Goal: Task Accomplishment & Management: Manage account settings

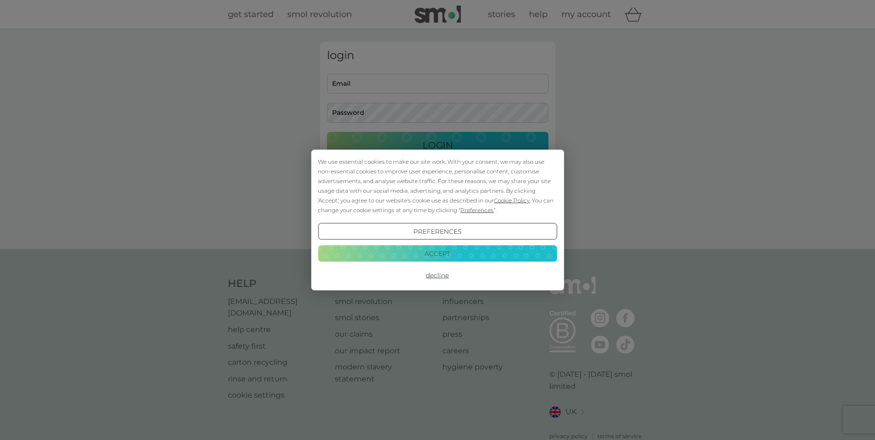
click at [442, 251] on button "Accept" at bounding box center [437, 253] width 239 height 17
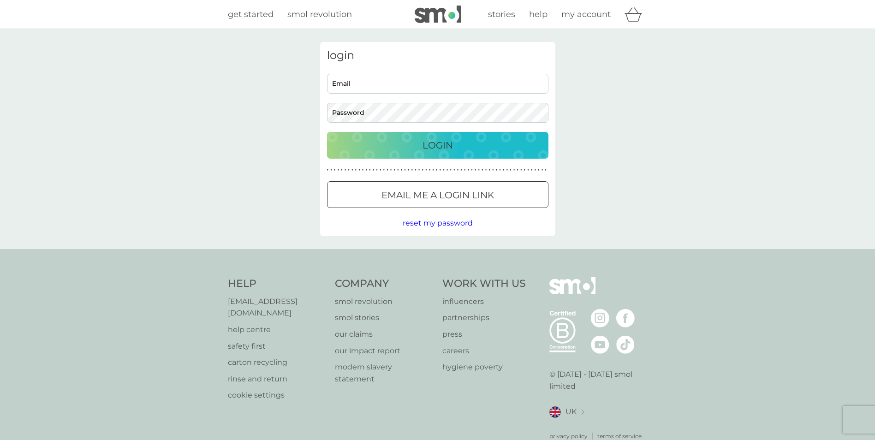
click at [365, 88] on input "Email" at bounding box center [437, 84] width 221 height 20
type input "sarah.parry@btconnect.com"
click at [327, 132] on button "Login" at bounding box center [437, 145] width 221 height 27
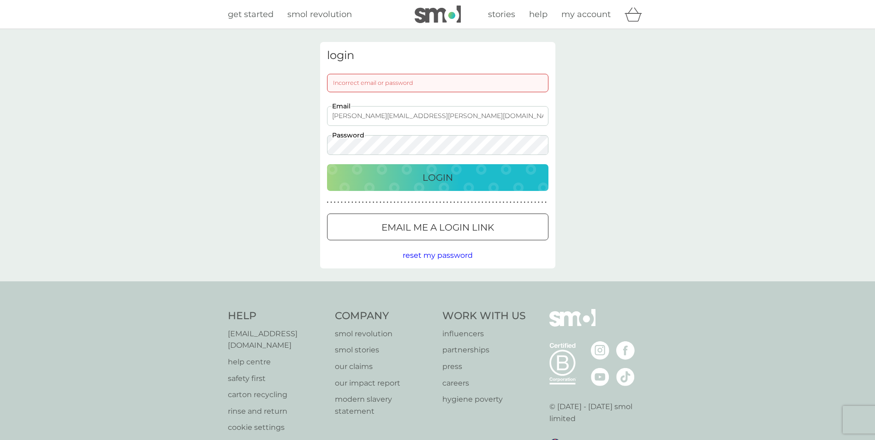
click at [327, 164] on button "Login" at bounding box center [437, 177] width 221 height 27
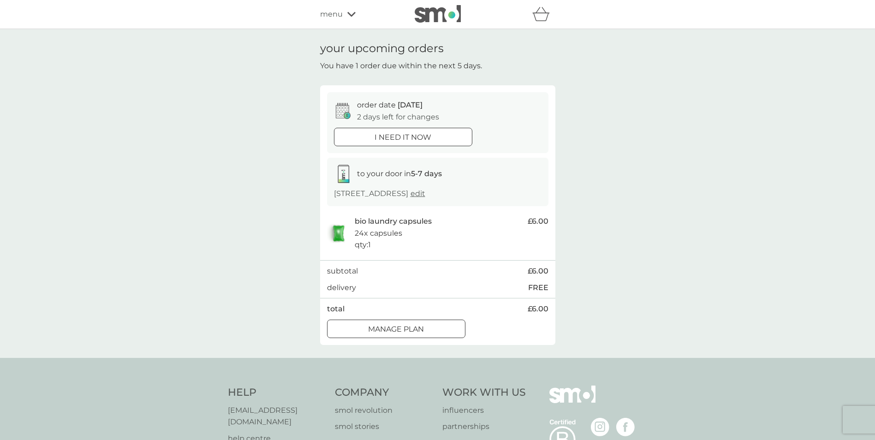
click at [408, 328] on div at bounding box center [396, 329] width 33 height 10
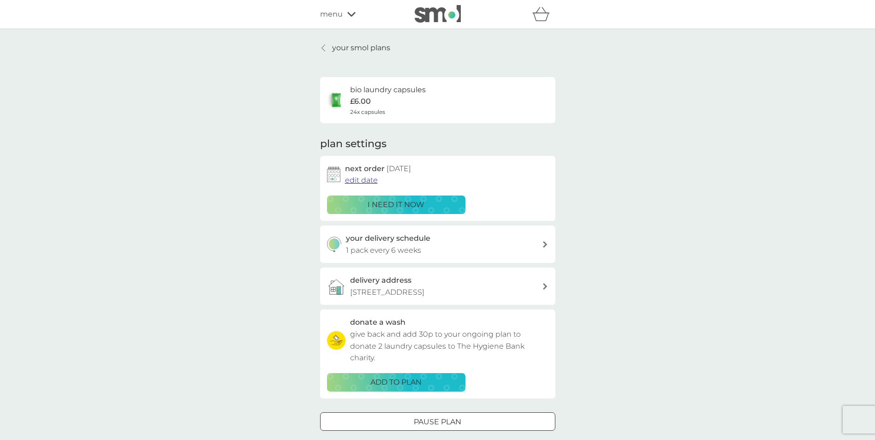
click at [542, 248] on div at bounding box center [545, 244] width 6 height 7
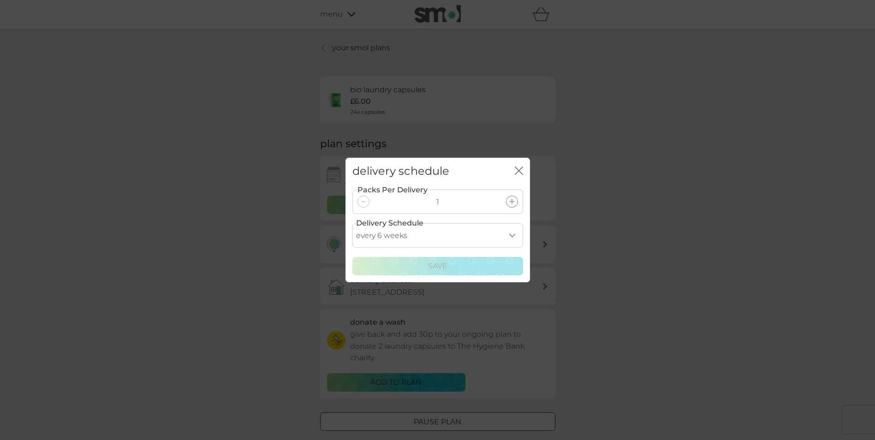
click at [512, 233] on select "every 1 week every 2 weeks every 3 weeks every 4 weeks every 5 weeks every 6 we…" at bounding box center [438, 235] width 171 height 24
select select "56"
click at [353, 223] on select "every 1 week every 2 weeks every 3 weeks every 4 weeks every 5 weeks every 6 we…" at bounding box center [438, 235] width 171 height 24
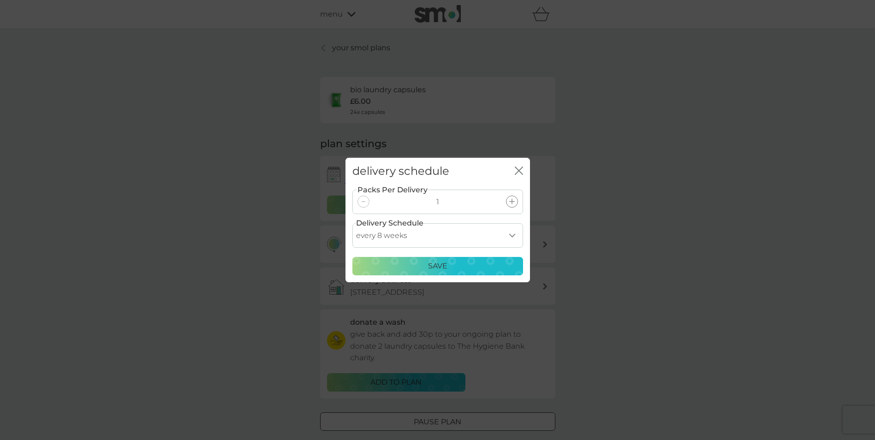
click at [447, 263] on p "Save" at bounding box center [437, 266] width 19 height 12
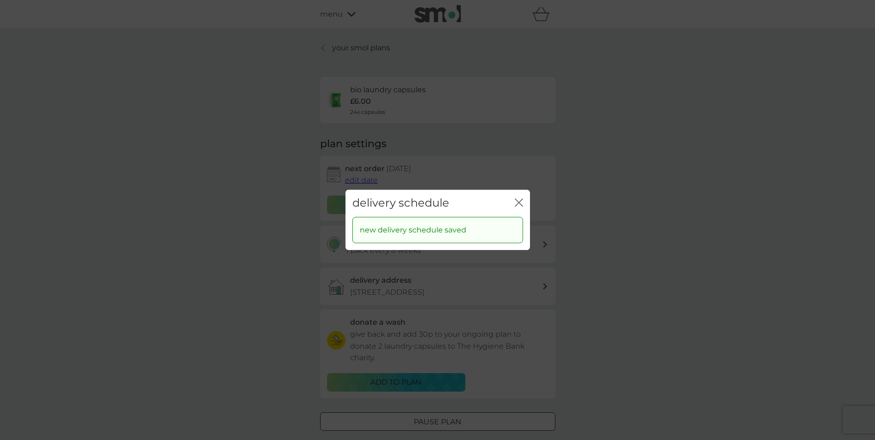
click at [518, 202] on icon "close" at bounding box center [517, 202] width 4 height 7
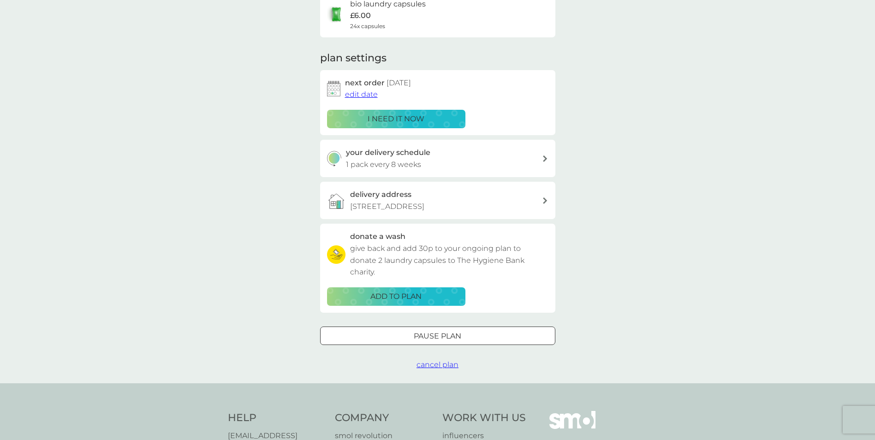
scroll to position [138, 0]
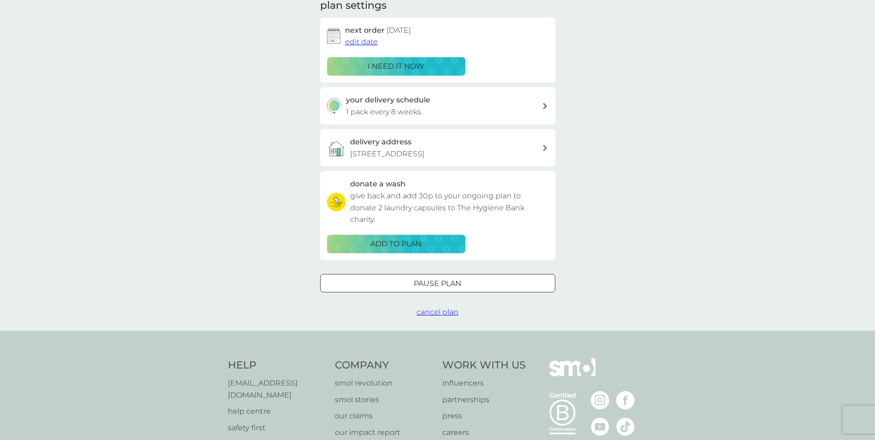
click at [437, 280] on div at bounding box center [437, 284] width 33 height 10
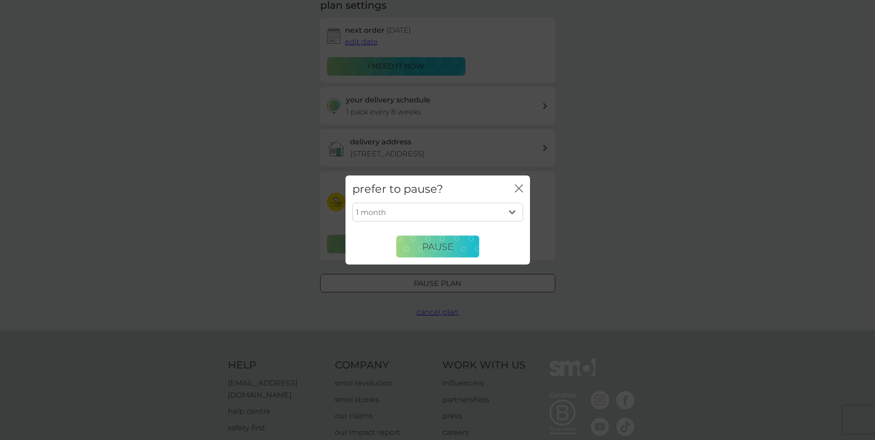
click at [509, 212] on select "1 month 2 months 3 months 4 months 5 months 6 months" at bounding box center [438, 212] width 171 height 19
select select "3"
click at [353, 203] on select "1 month 2 months 3 months 4 months 5 months 6 months" at bounding box center [438, 212] width 171 height 19
click at [431, 244] on span "Pause" at bounding box center [437, 246] width 31 height 11
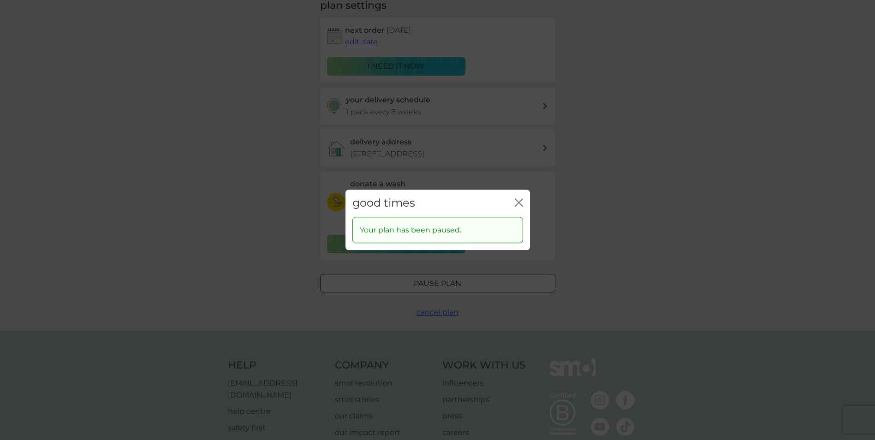
click at [521, 200] on icon "close" at bounding box center [519, 202] width 8 height 8
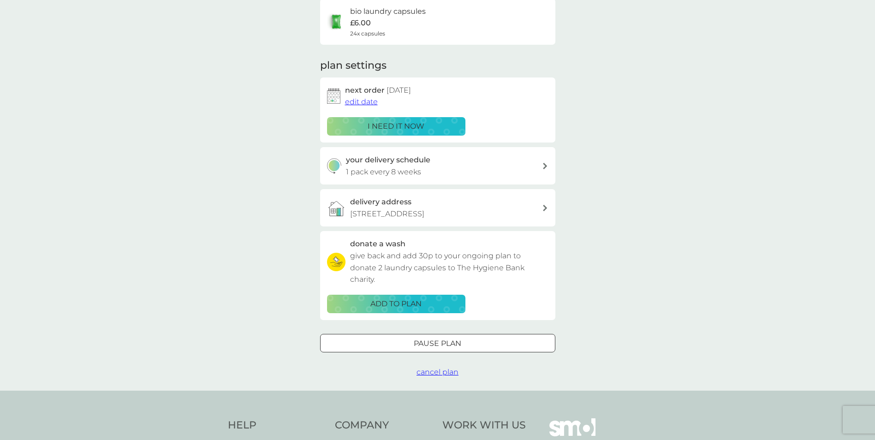
scroll to position [0, 0]
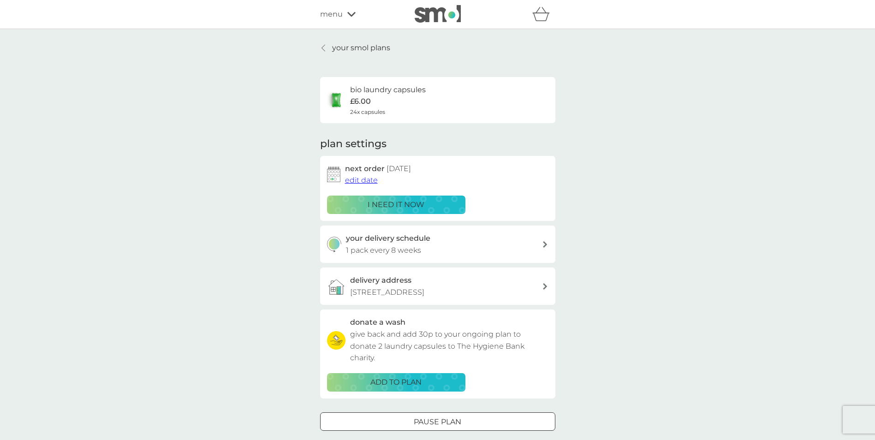
click at [324, 12] on span "menu" at bounding box center [331, 14] width 23 height 12
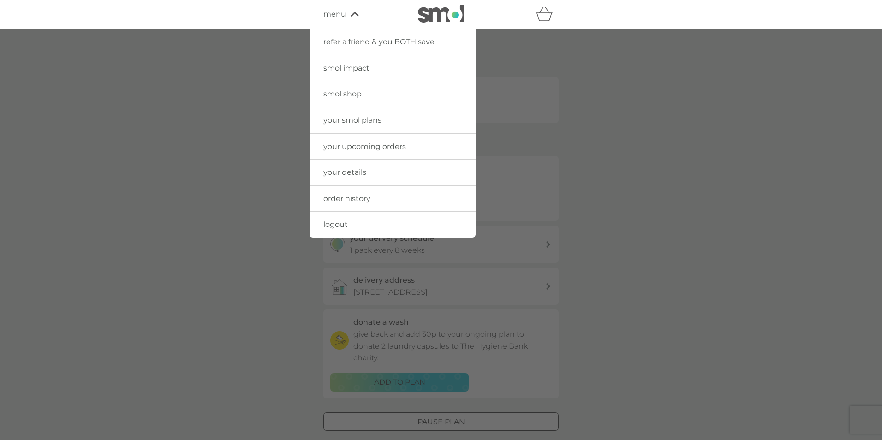
click at [330, 222] on span "logout" at bounding box center [335, 224] width 24 height 9
